Goal: Task Accomplishment & Management: Use online tool/utility

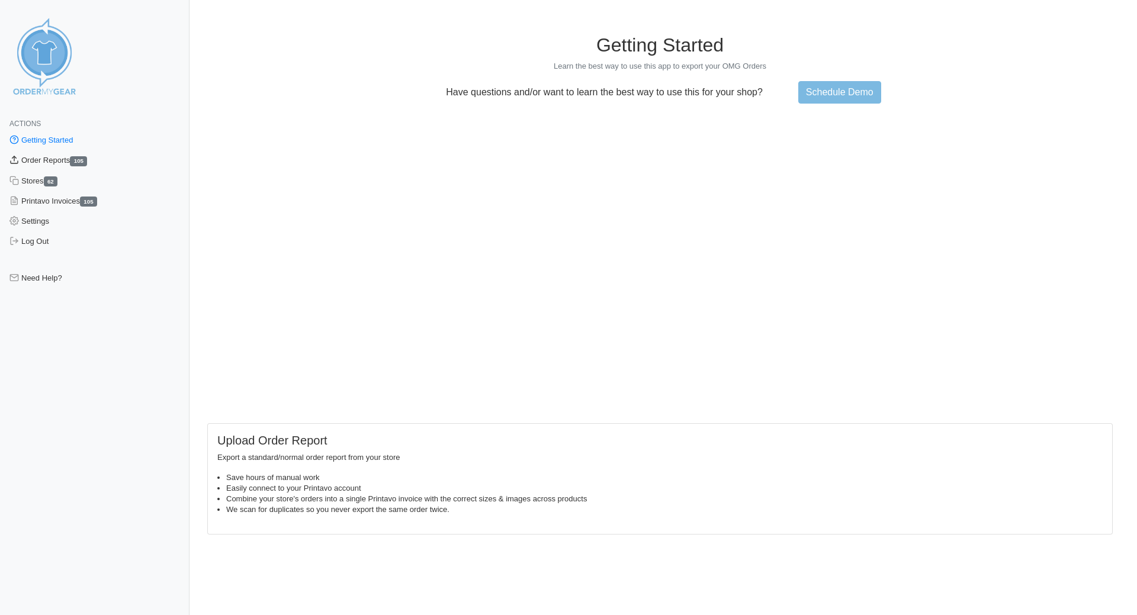
click at [32, 162] on link "Order Reports 105" at bounding box center [94, 160] width 189 height 20
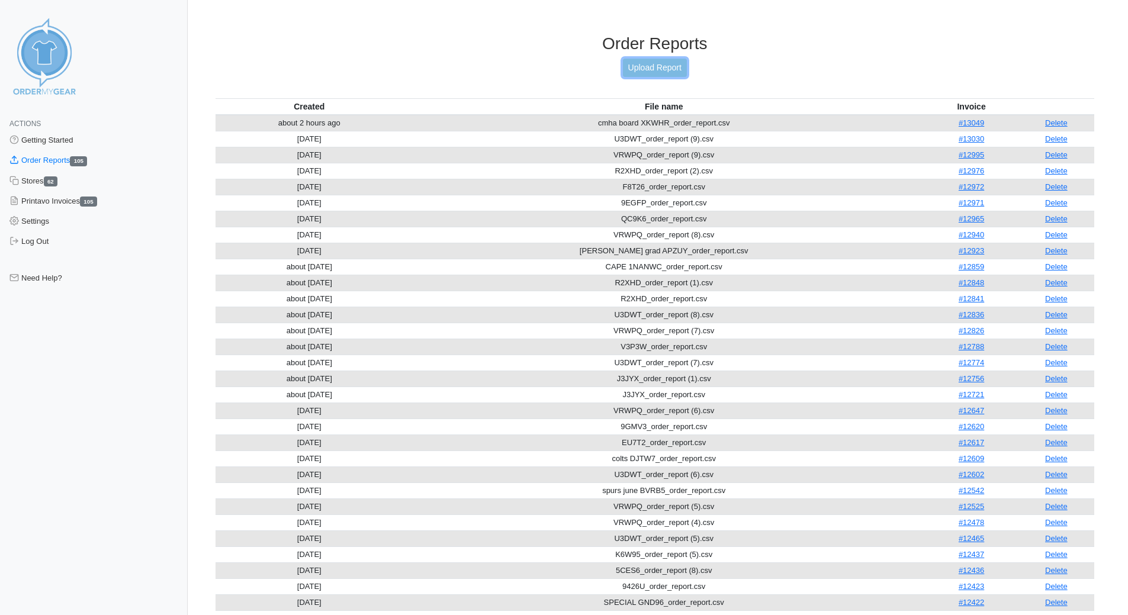
click at [646, 64] on link "Upload Report" at bounding box center [655, 68] width 64 height 18
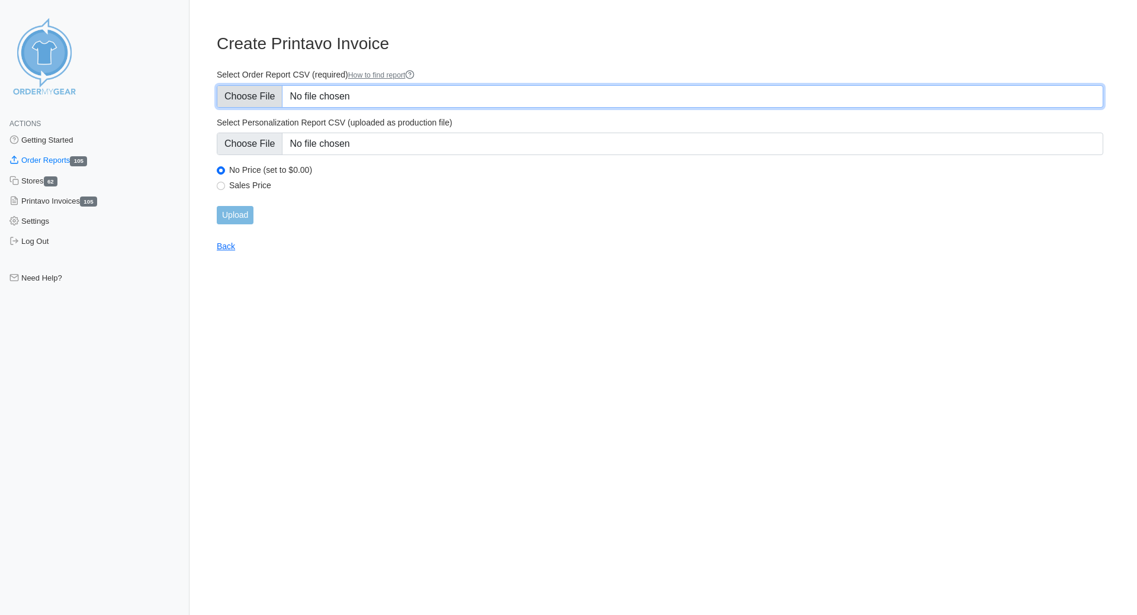
click at [271, 102] on input "Select Order Report CSV (required) How to find report" at bounding box center [660, 96] width 886 height 22
type input "C:\fakepath\[DEMOGRAPHIC_DATA] TR7ET_order_report.csv"
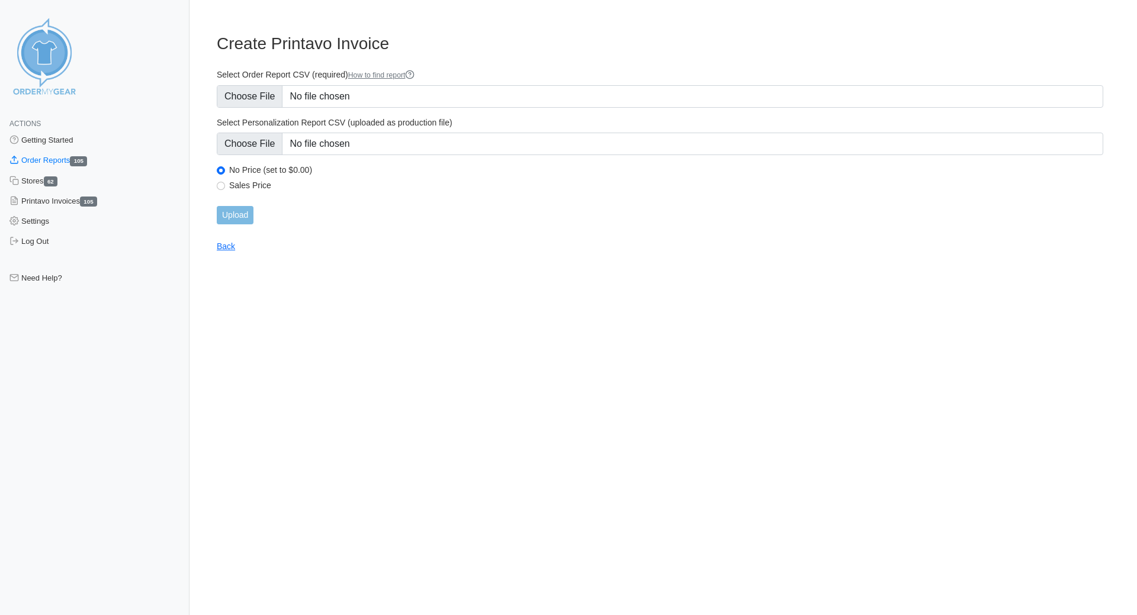
click at [228, 186] on div "Sales Price" at bounding box center [660, 187] width 886 height 14
click at [220, 185] on input "Sales Price" at bounding box center [221, 186] width 8 height 8
radio input "true"
click at [236, 215] on input "Upload" at bounding box center [235, 215] width 37 height 18
